Goal: Information Seeking & Learning: Find specific fact

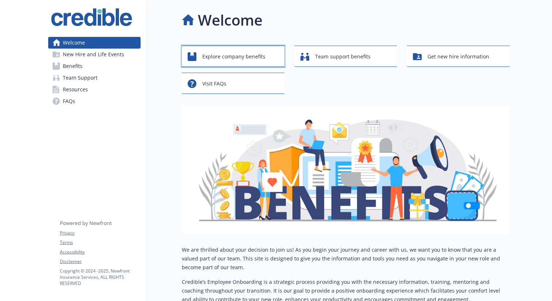
click at [244, 61] on div "Explore company benefits" at bounding box center [234, 57] width 93 height 14
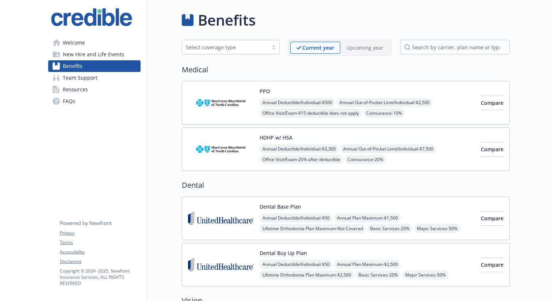
click at [268, 50] on div at bounding box center [273, 47] width 11 height 6
click at [97, 107] on link "FAQs" at bounding box center [94, 101] width 92 height 12
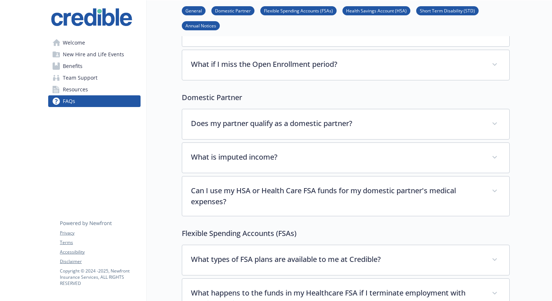
scroll to position [85, 0]
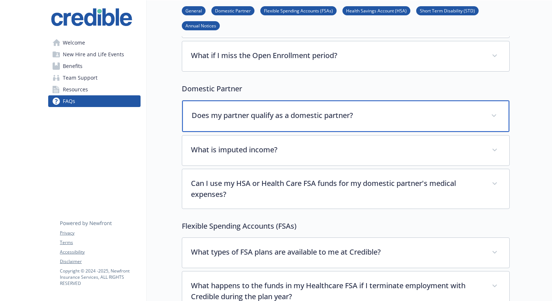
click at [232, 121] on p "Does my partner qualify as a domestic partner?" at bounding box center [337, 115] width 291 height 11
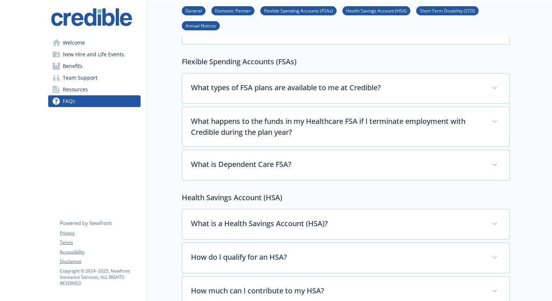
scroll to position [493, 0]
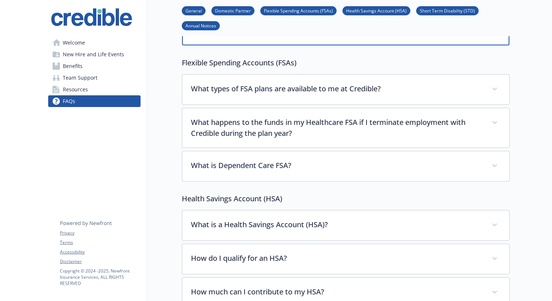
click at [346, 36] on p "Can I use my HSA or Health Care FSA funds for my domestic partner's medical exp…" at bounding box center [337, 25] width 291 height 22
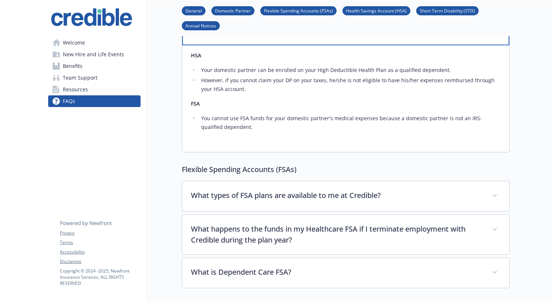
click at [346, 36] on p "Can I use my HSA or Health Care FSA funds for my domestic partner's medical exp…" at bounding box center [337, 25] width 291 height 22
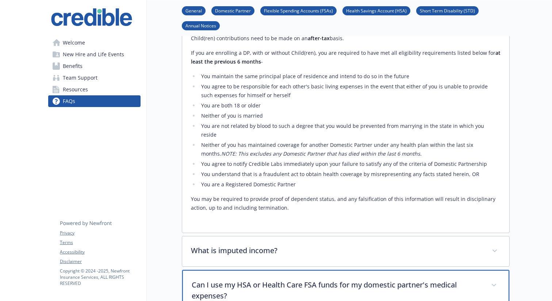
scroll to position [0, 0]
